Goal: Transaction & Acquisition: Book appointment/travel/reservation

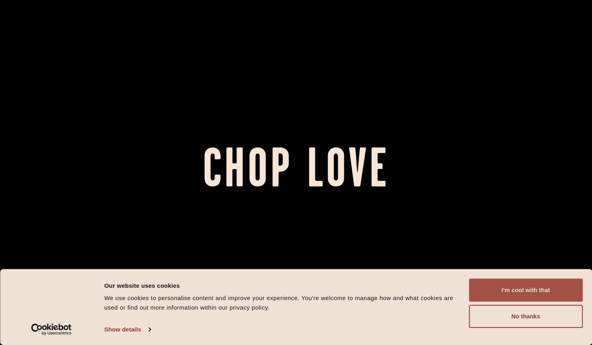
click at [515, 291] on button "I'm cool with that" at bounding box center [526, 290] width 114 height 23
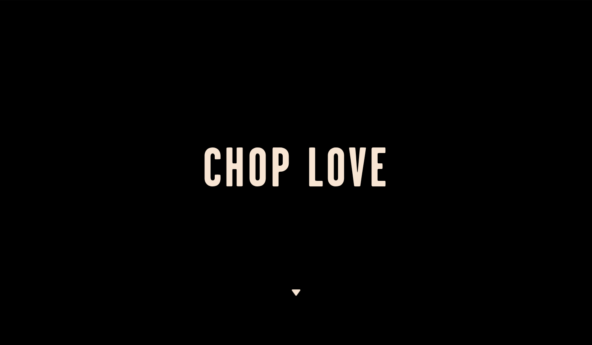
click at [303, 292] on div at bounding box center [296, 172] width 592 height 345
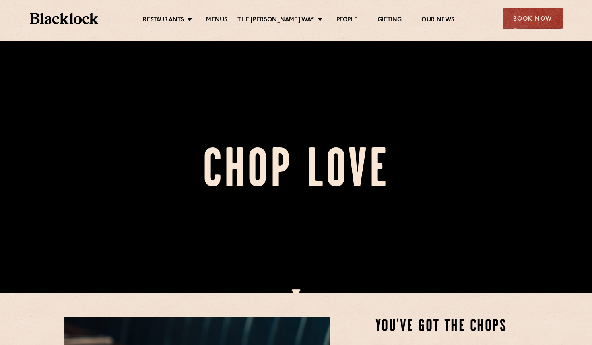
scroll to position [79, 0]
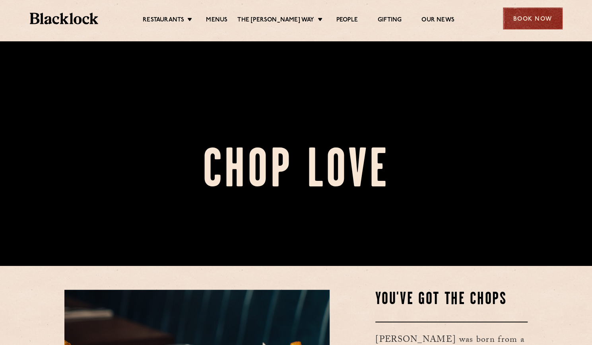
click at [539, 21] on div "Book Now" at bounding box center [533, 19] width 60 height 22
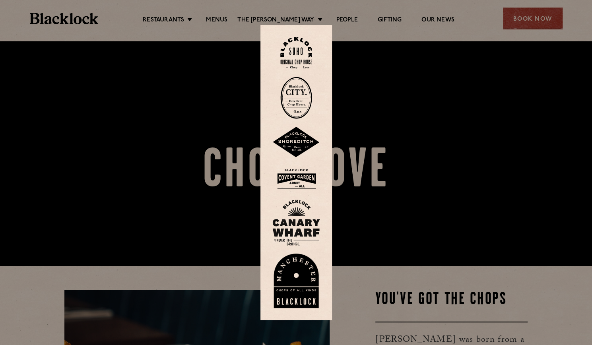
click at [307, 62] on img at bounding box center [296, 53] width 32 height 32
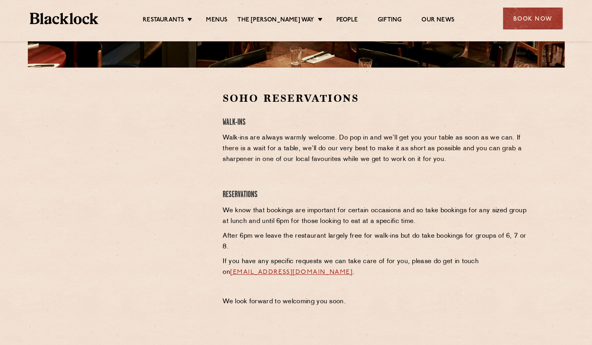
scroll to position [219, 0]
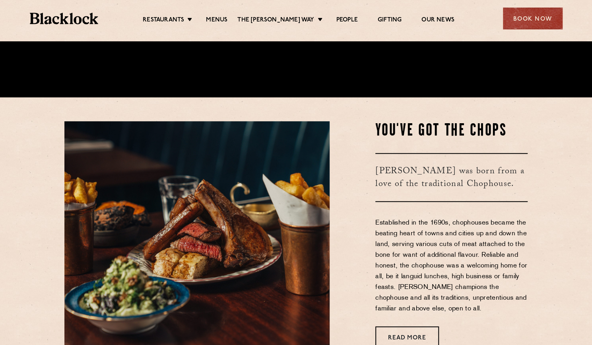
scroll to position [244, 0]
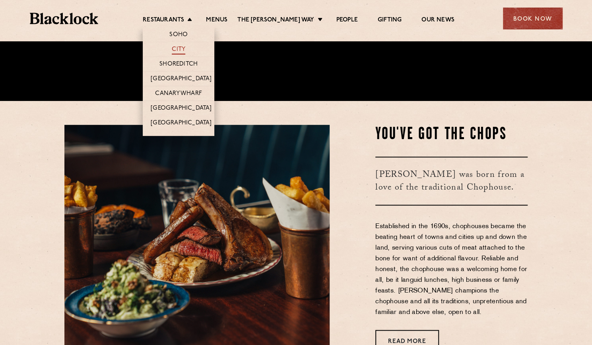
click at [185, 47] on link "City" at bounding box center [179, 50] width 14 height 9
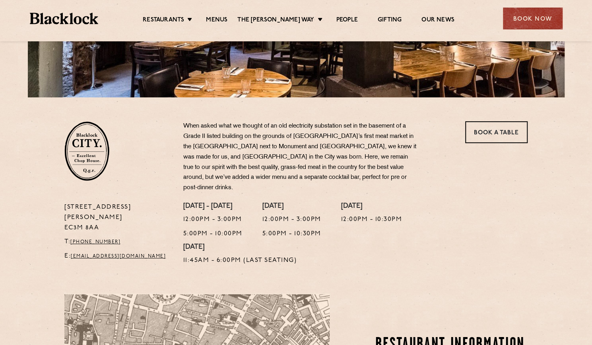
scroll to position [196, 0]
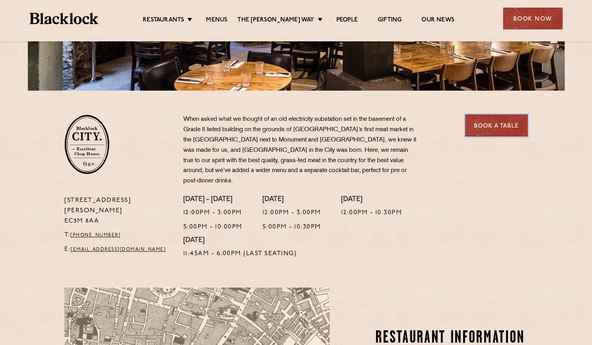
click at [504, 130] on link "Book a Table" at bounding box center [496, 125] width 62 height 22
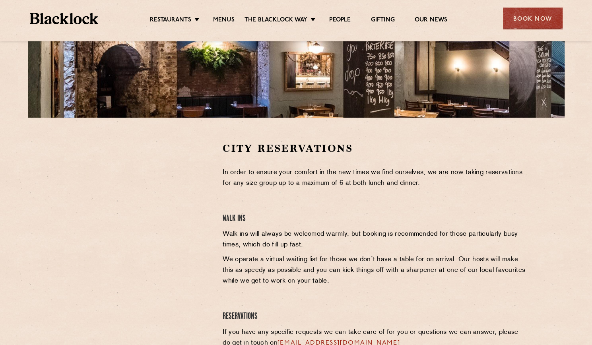
scroll to position [212, 0]
